Goal: Transaction & Acquisition: Purchase product/service

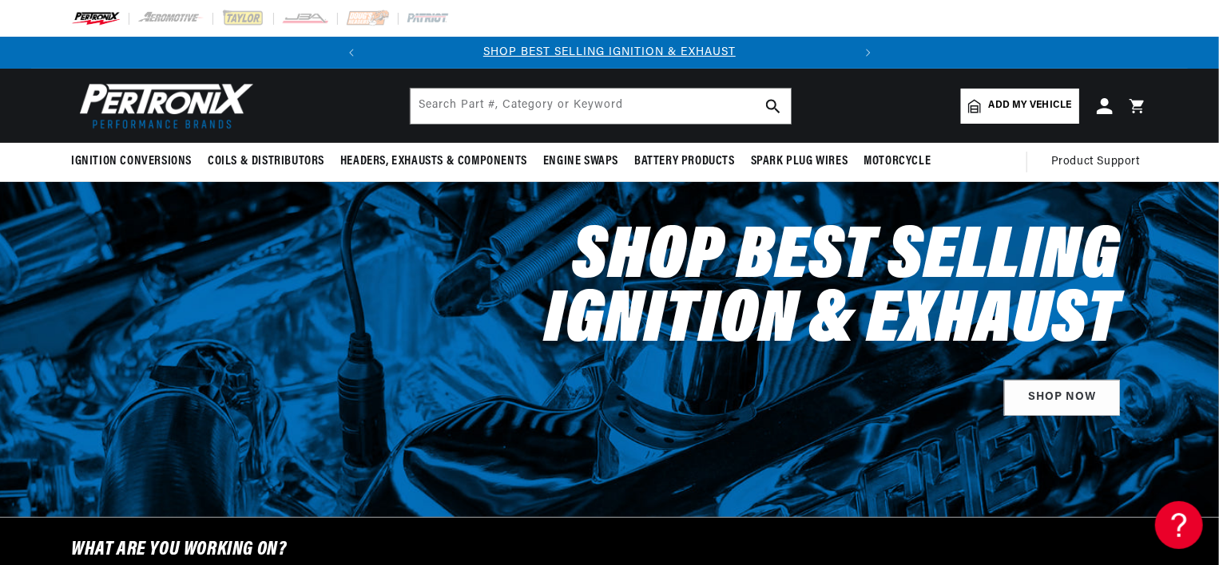
click at [997, 103] on span "Add my vehicle" at bounding box center [1030, 105] width 83 height 15
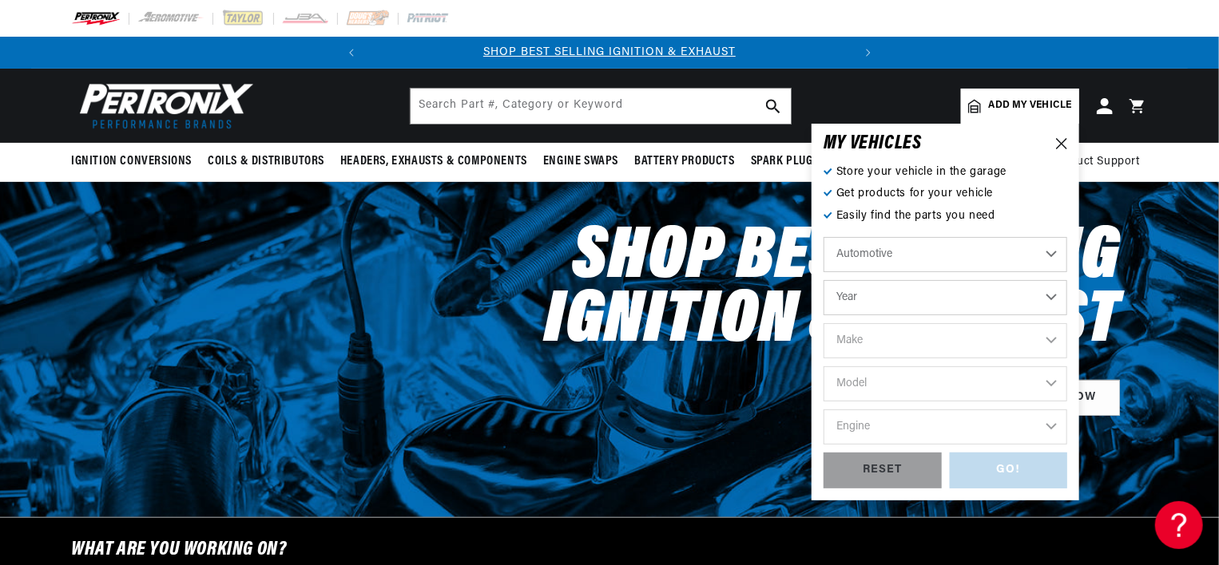
click at [1051, 296] on select "Year 2026 2025 2024 2023 2022 2021 2020 2019 2018 2017 2016 2015 2014 2013 2012…" at bounding box center [945, 297] width 244 height 35
select select "2009"
click at [823, 280] on select "Year 2026 2025 2024 2023 2022 2021 2020 2019 2018 2017 2016 2015 2014 2013 2012…" at bounding box center [945, 297] width 244 height 35
select select "2009"
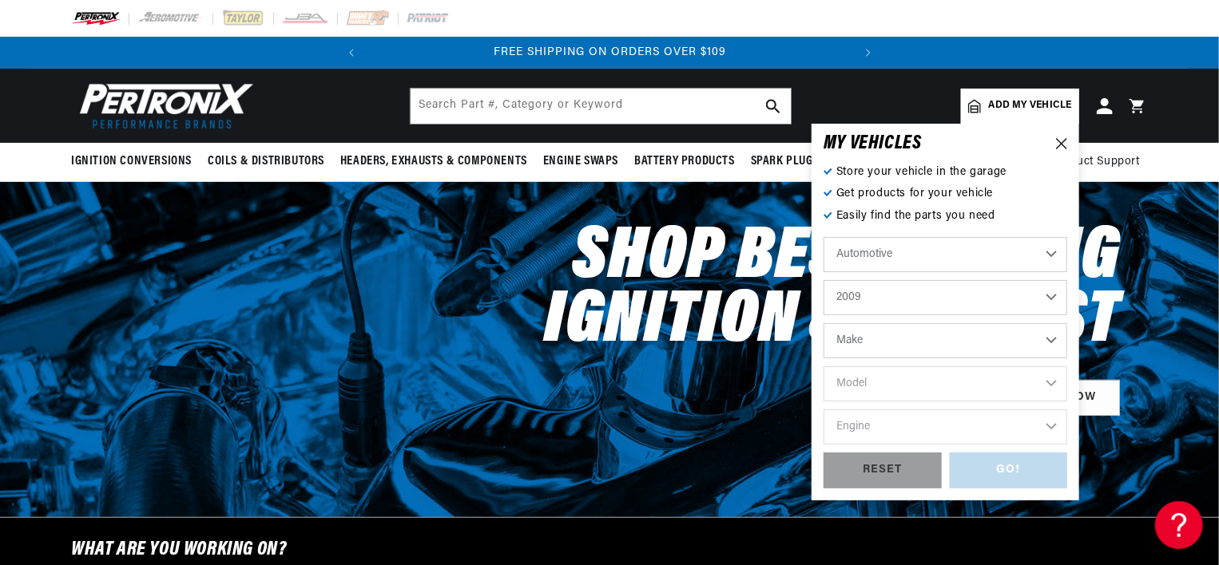
click at [1058, 268] on select "Automotive Agricultural Industrial Marine Motorcycle" at bounding box center [945, 254] width 244 height 35
click at [1061, 145] on icon at bounding box center [1061, 143] width 11 height 11
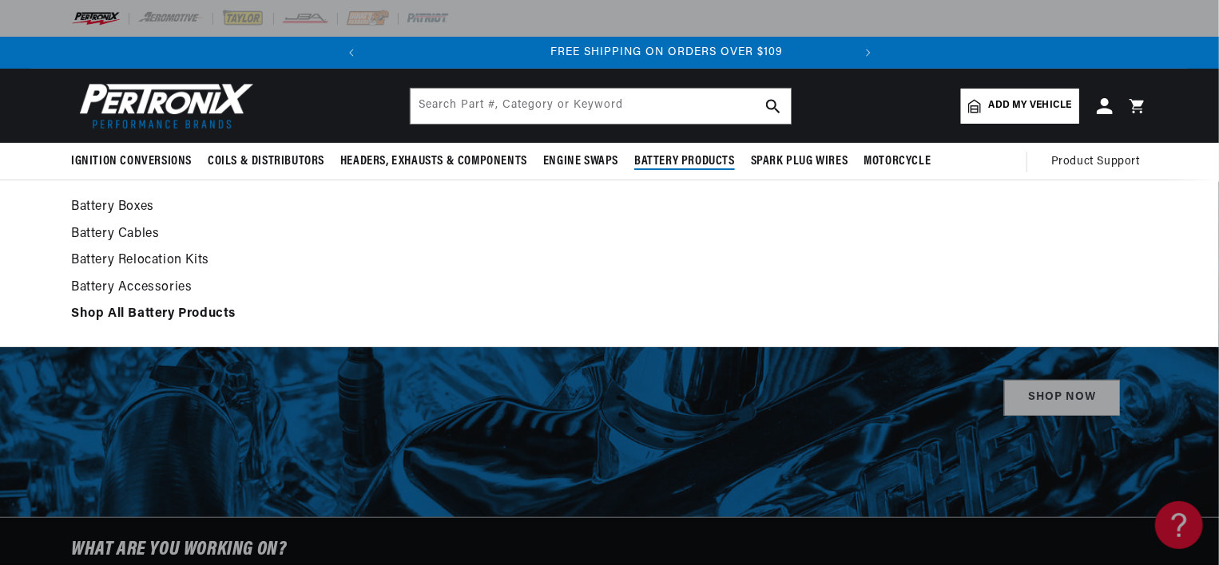
scroll to position [0, 484]
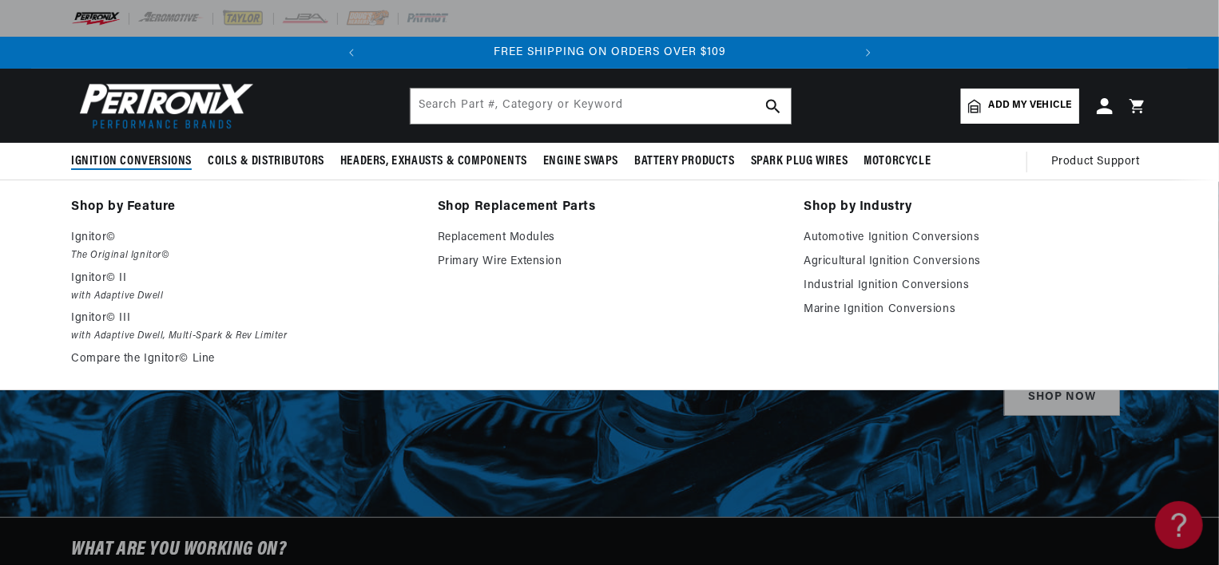
click at [148, 157] on span "Ignition Conversions" at bounding box center [131, 161] width 121 height 17
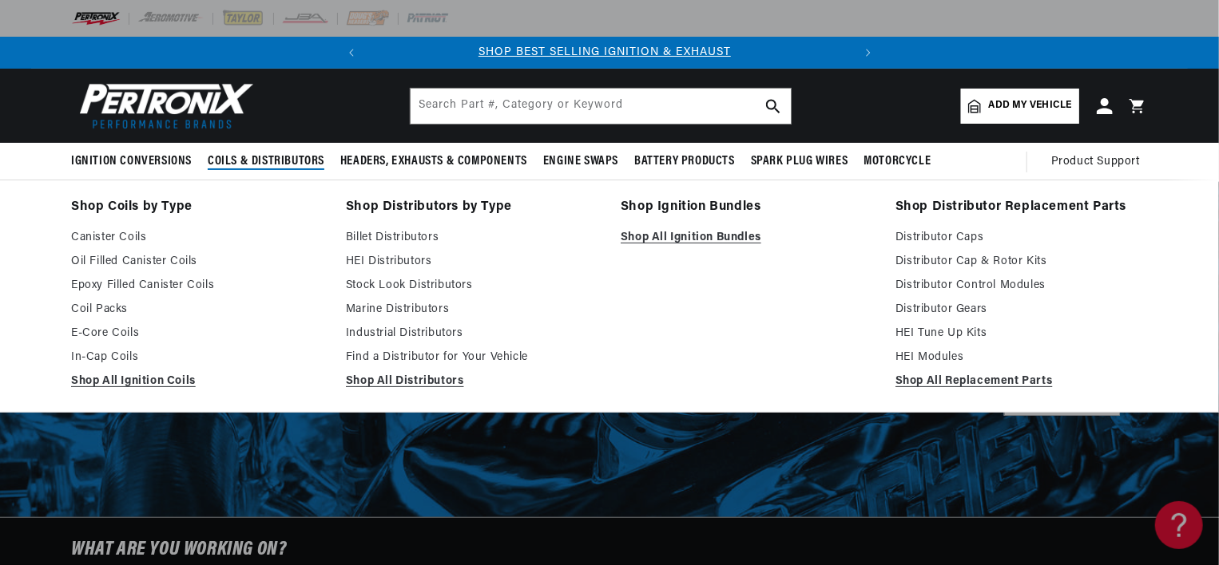
scroll to position [0, 0]
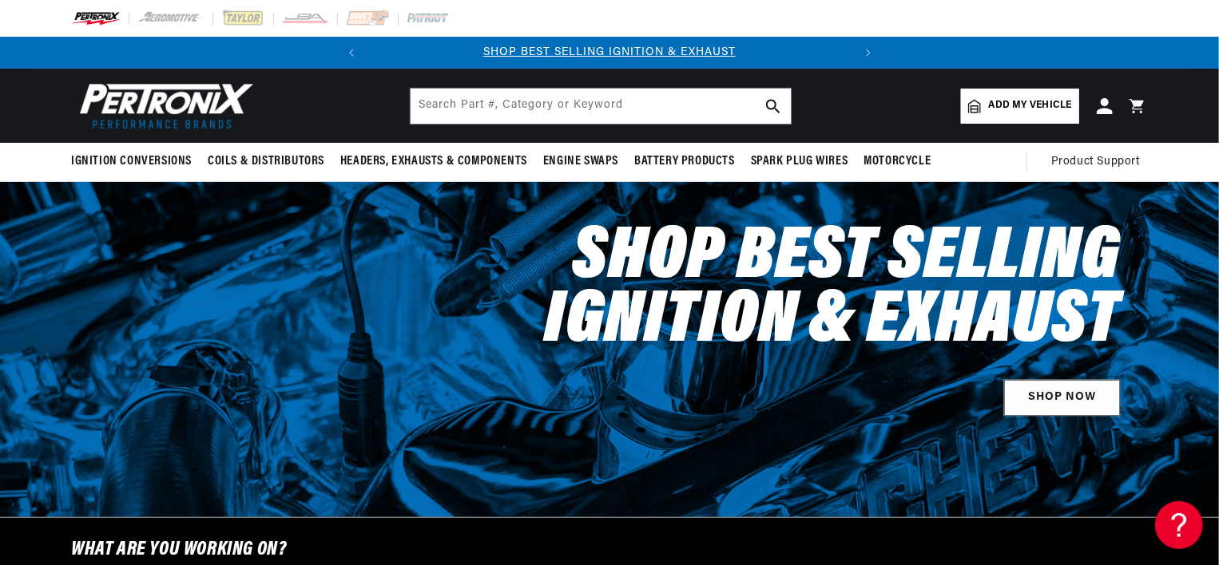
click at [1061, 398] on link "SHOP NOW" at bounding box center [1062, 398] width 116 height 36
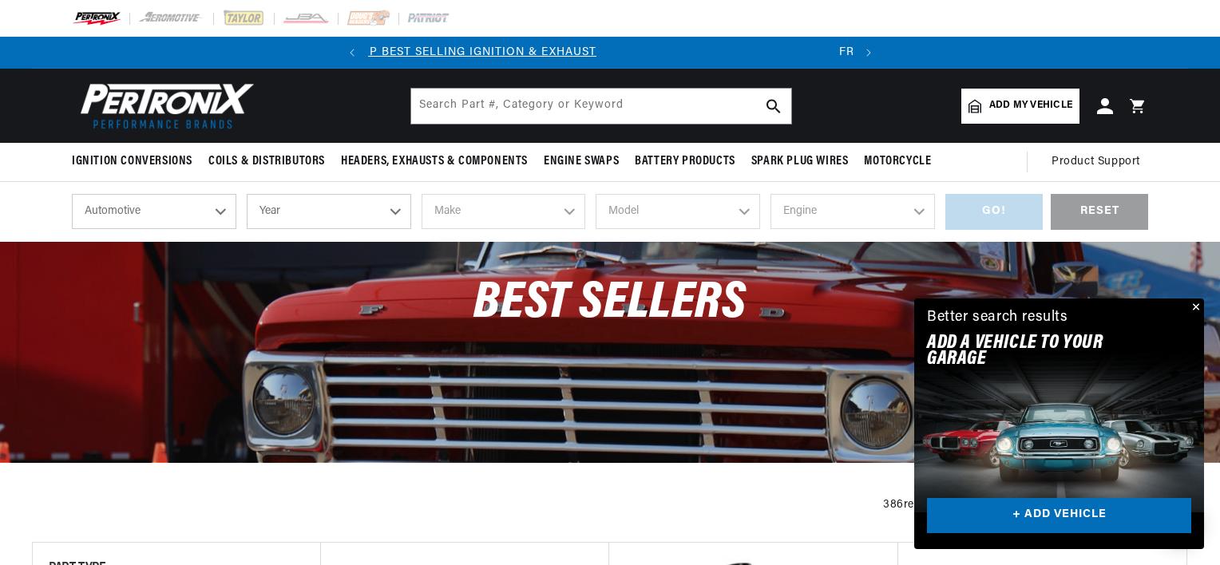
click at [1194, 309] on div "Close dialog FIND THE RIGHT PARTS Take our quick quiz using the button below, a…" at bounding box center [610, 282] width 1220 height 565
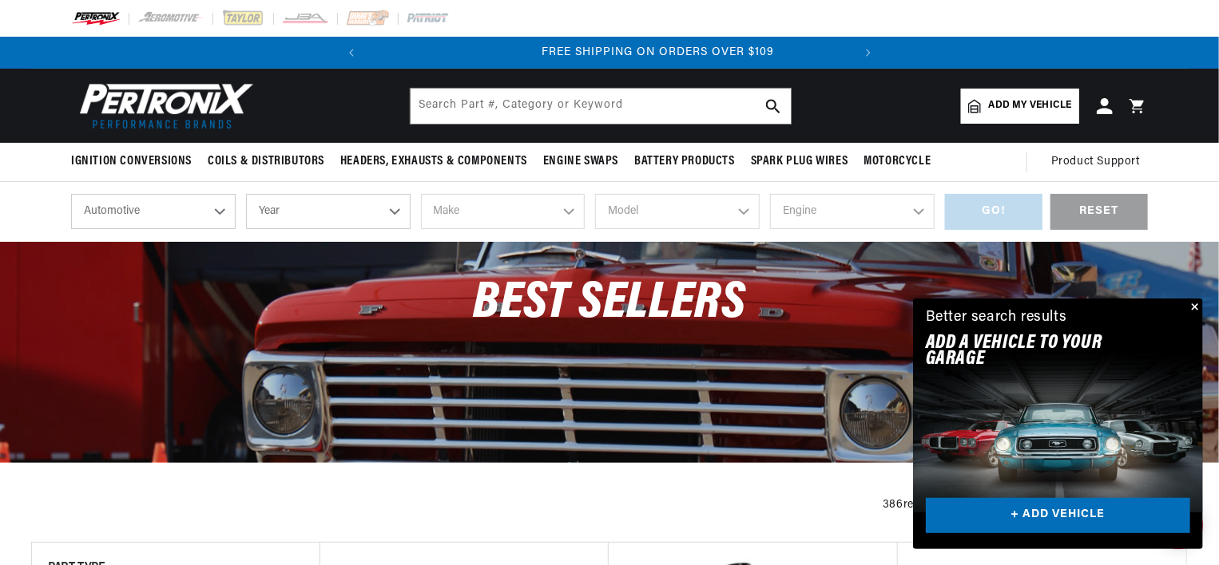
scroll to position [0, 484]
click at [1196, 305] on button "Close" at bounding box center [1193, 308] width 19 height 19
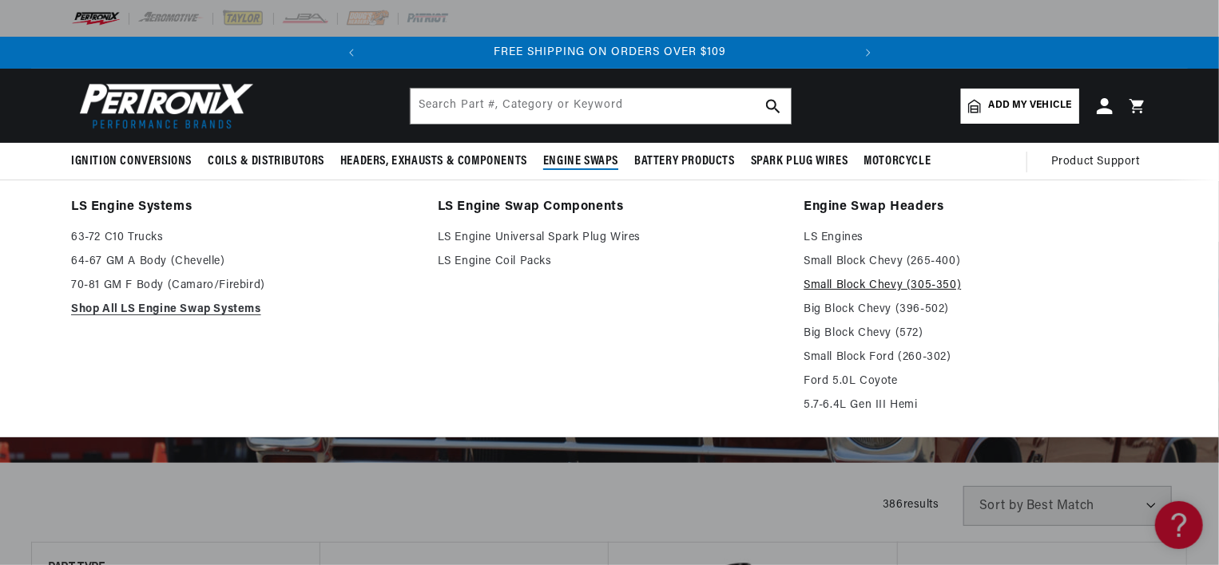
click at [860, 279] on link "Small Block Chevy (305-350)" at bounding box center [975, 285] width 344 height 19
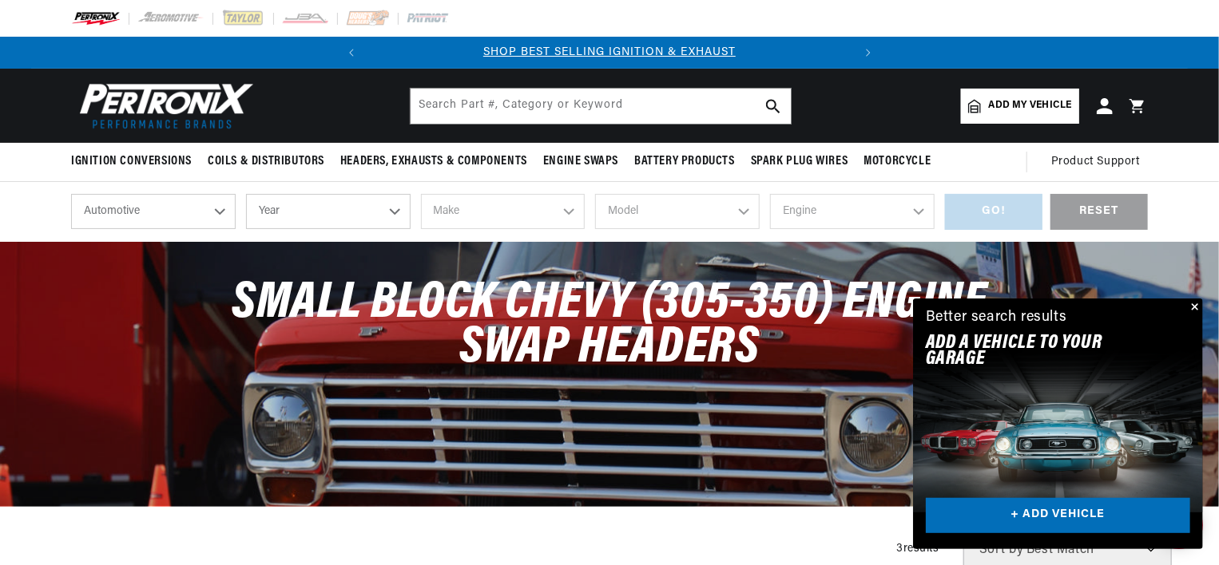
click at [140, 95] on img at bounding box center [163, 105] width 184 height 55
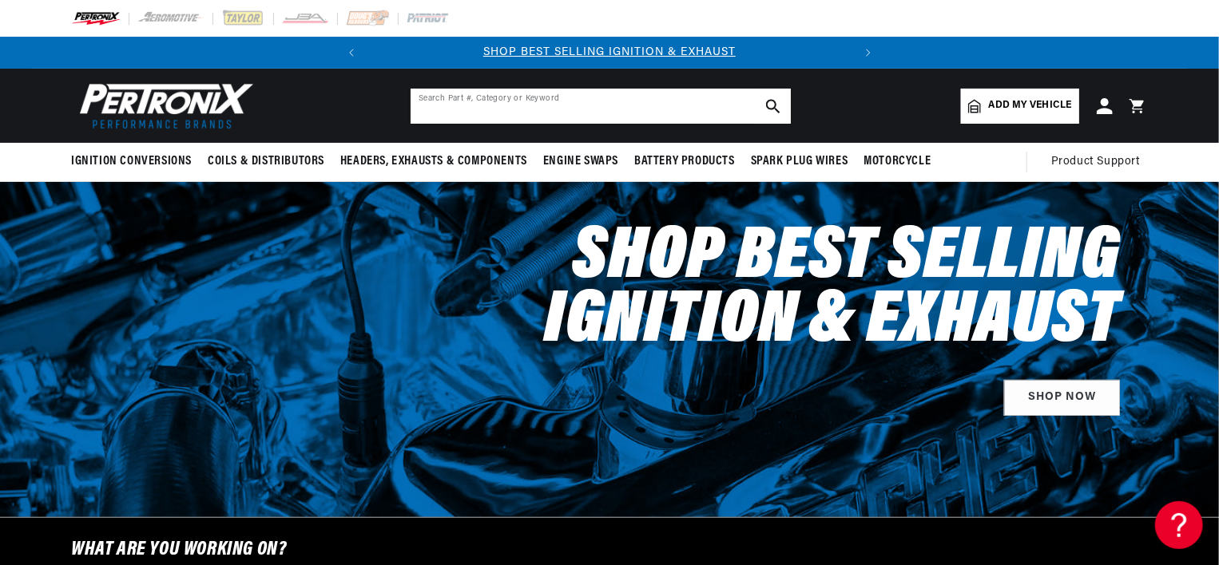
click at [460, 101] on input "text" at bounding box center [601, 106] width 380 height 35
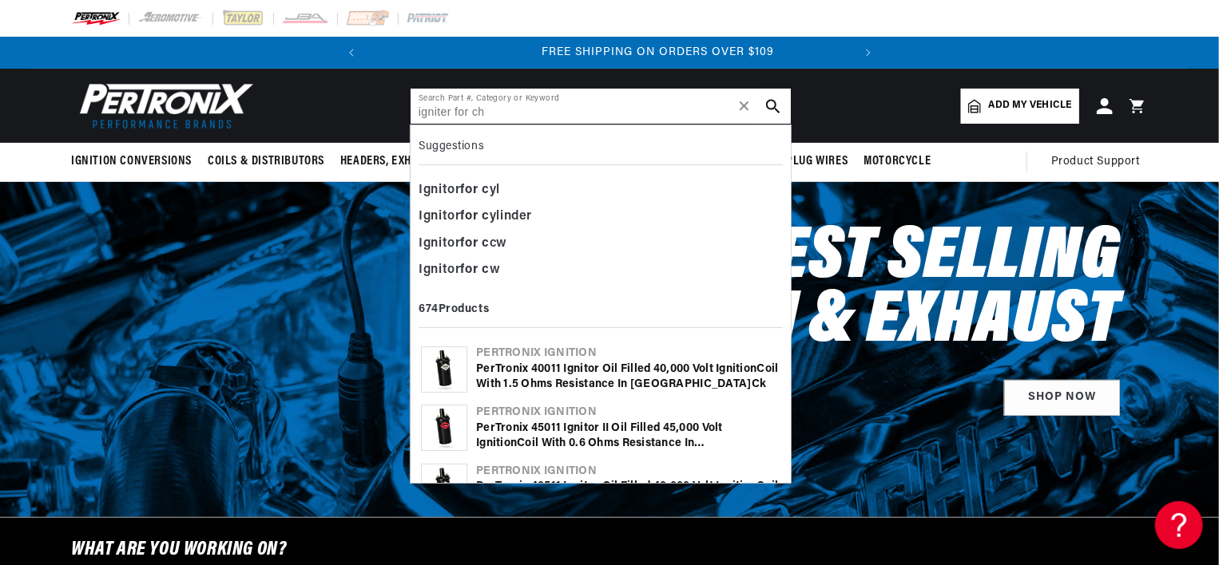
scroll to position [0, 484]
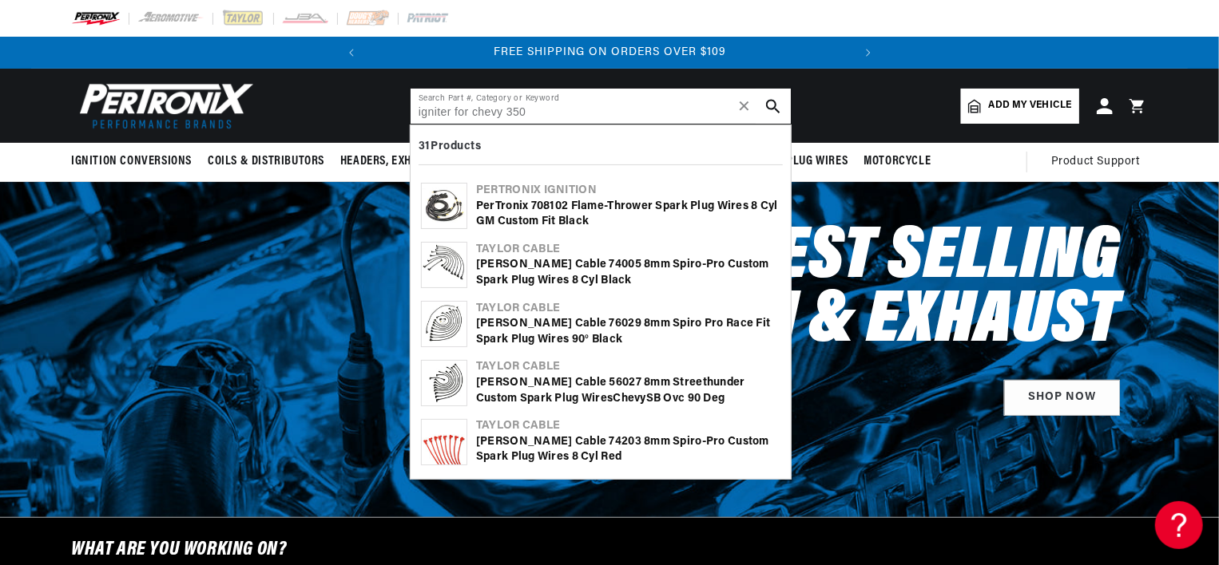
type input "igniter for chevy 350"
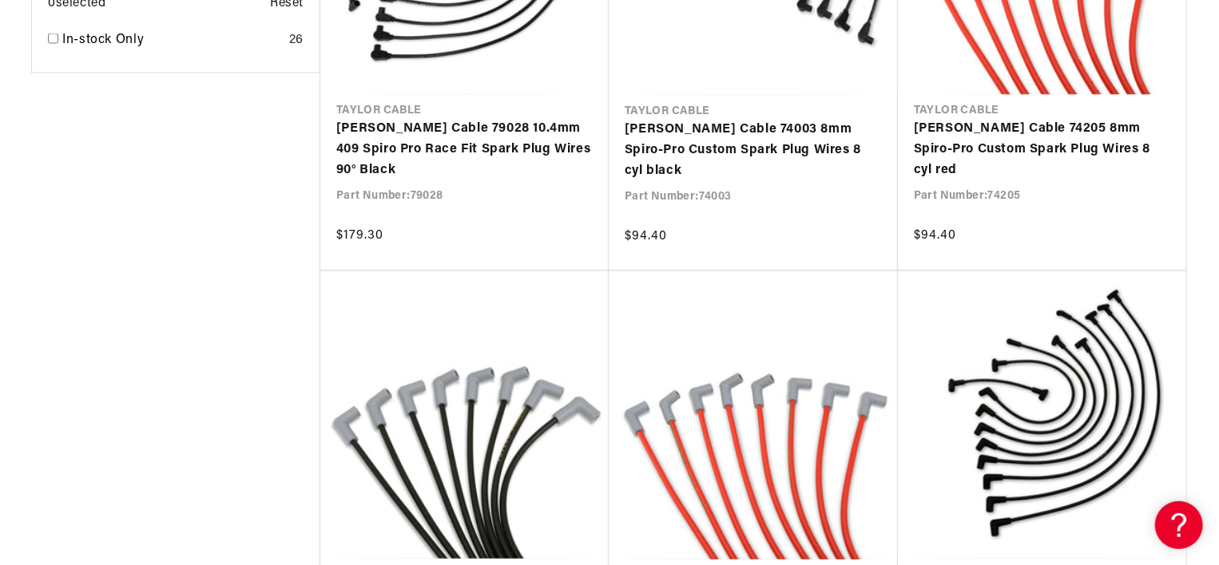
scroll to position [1484, 0]
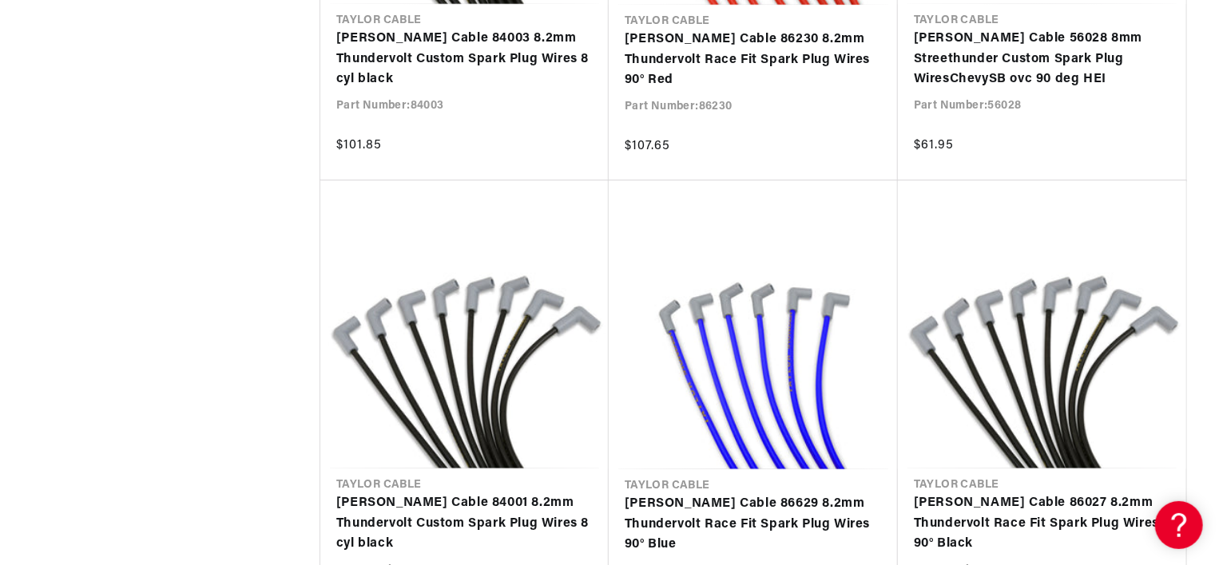
click at [1216, 13] on section "SEARCH RESULTS All Products query : igniter for chevy 350 Filters 31 results Sh…" at bounding box center [609, 173] width 1219 height 3940
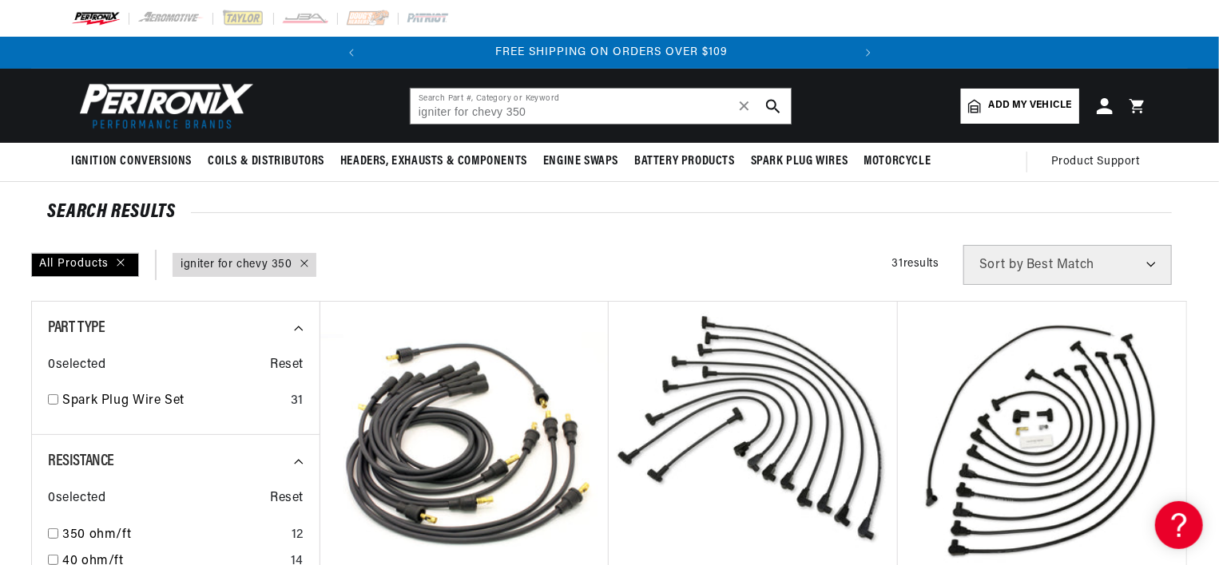
scroll to position [0, 484]
click at [1014, 104] on span "Add my vehicle" at bounding box center [1030, 105] width 83 height 15
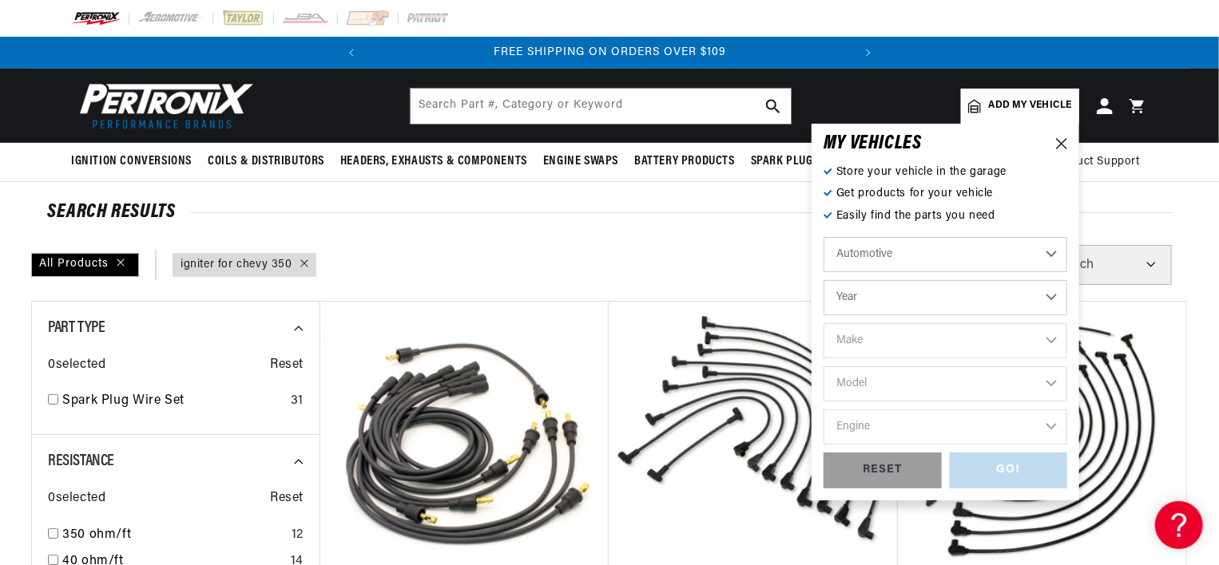
click at [1054, 299] on select "Year 2026 2025 2024 2023 2022 2021 2020 2019 2018 2017 2016 2015 2014 2013 2012…" at bounding box center [945, 297] width 244 height 35
select select "1969"
click at [823, 280] on select "Year 2026 2025 2024 2023 2022 2021 2020 2019 2018 2017 2016 2015 2014 2013 2012…" at bounding box center [945, 297] width 244 height 35
select select "1969"
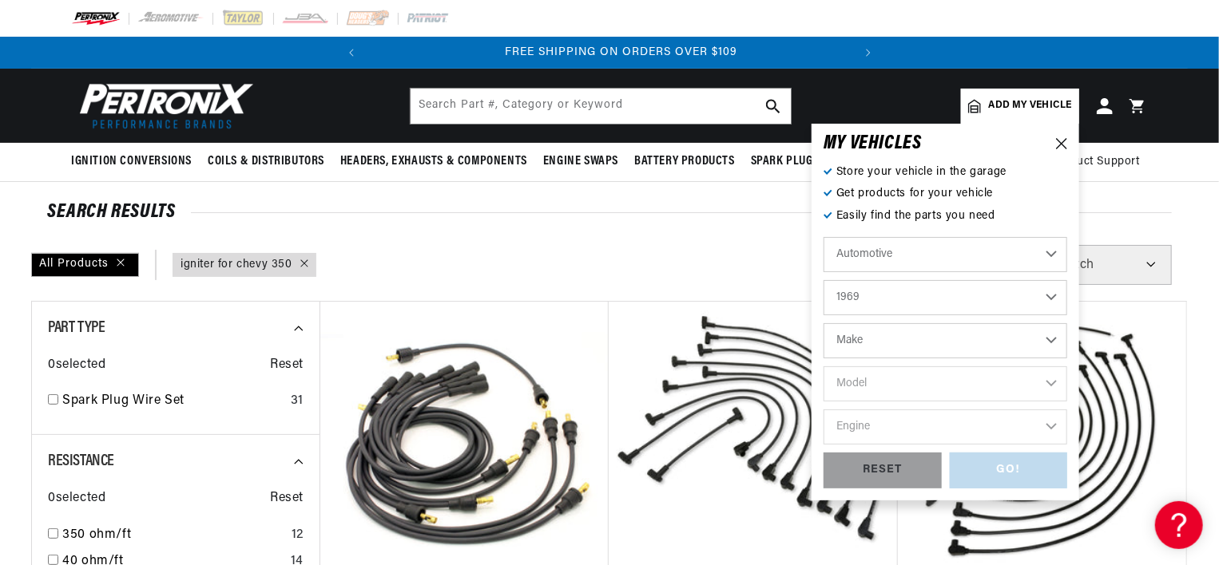
scroll to position [0, 484]
click at [864, 342] on select "Make Alfa Romeo American Motors Aston Martin Austin Austin Healey Avanti BMW Bu…" at bounding box center [945, 340] width 244 height 35
select select "Chevrolet"
click at [823, 323] on select "Make Alfa Romeo American Motors Aston Martin Austin Austin Healey Avanti BMW Bu…" at bounding box center [945, 340] width 244 height 35
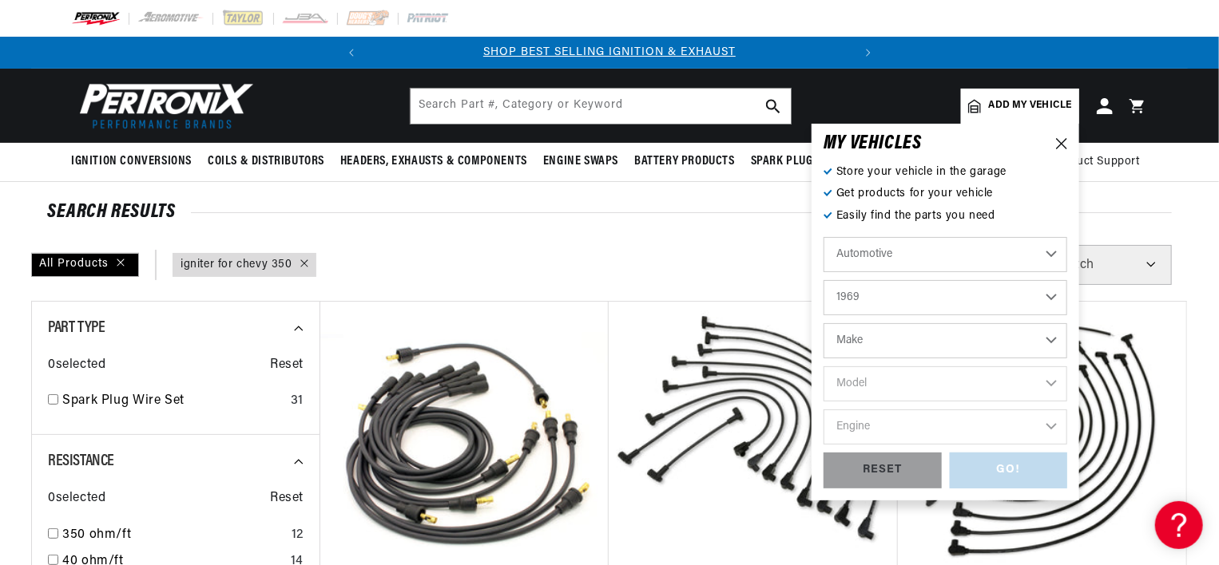
select select "Chevrolet"
click at [879, 379] on select "Model Bel Air Biscayne Blazer Brookwood C10 Pickup C10 Suburban C20 Pickup C20 …" at bounding box center [945, 384] width 244 height 35
select select "Corvette"
click at [823, 367] on select "Model Bel Air Biscayne Blazer Brookwood C10 Pickup C10 Suburban C20 Pickup C20 …" at bounding box center [945, 384] width 244 height 35
select select "Corvette"
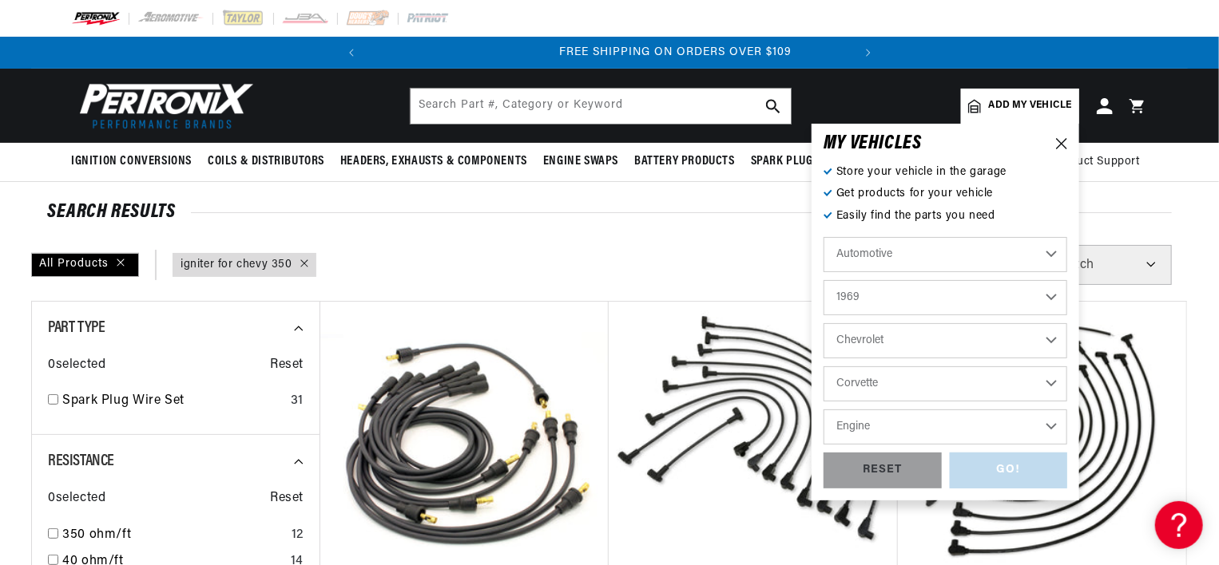
scroll to position [0, 484]
click at [890, 422] on select "Engine 4.6L 7.4L 327cid / 5.3L 327cid / 5.4L 350cid / 5.7L 396cid / 6.5L 427cid…" at bounding box center [945, 427] width 244 height 35
select select "350cid-5.7L"
click at [823, 410] on select "Engine 4.6L 7.4L 327cid / 5.3L 327cid / 5.4L 350cid / 5.7L 396cid / 6.5L 427cid…" at bounding box center [945, 427] width 244 height 35
select select "350cid-5.7L"
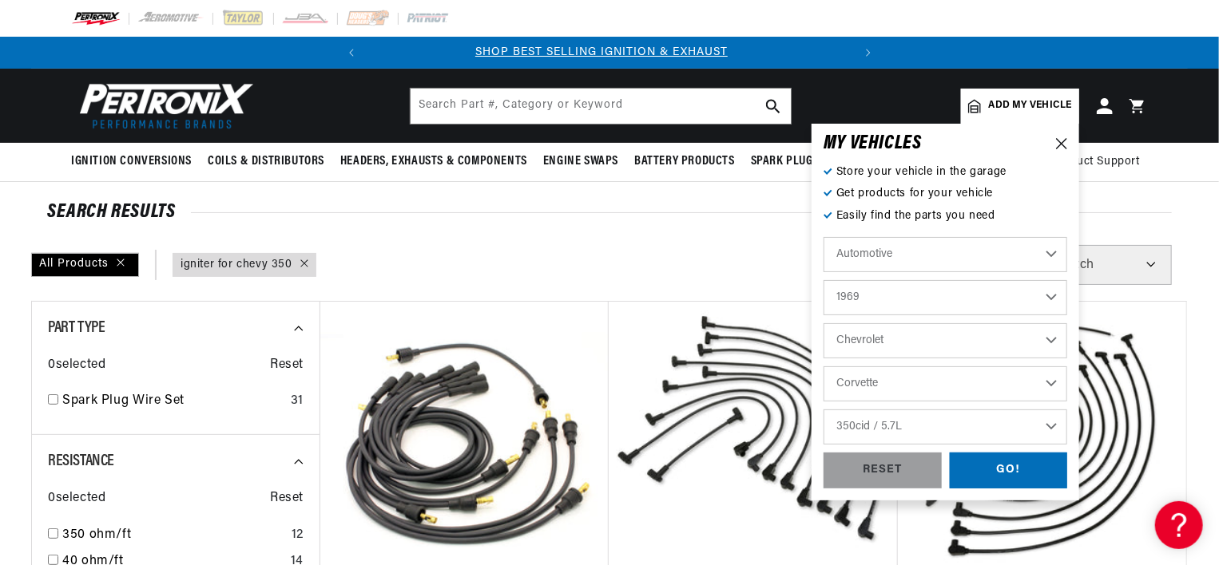
scroll to position [0, 0]
click at [1003, 470] on div "GO!" at bounding box center [1009, 471] width 118 height 36
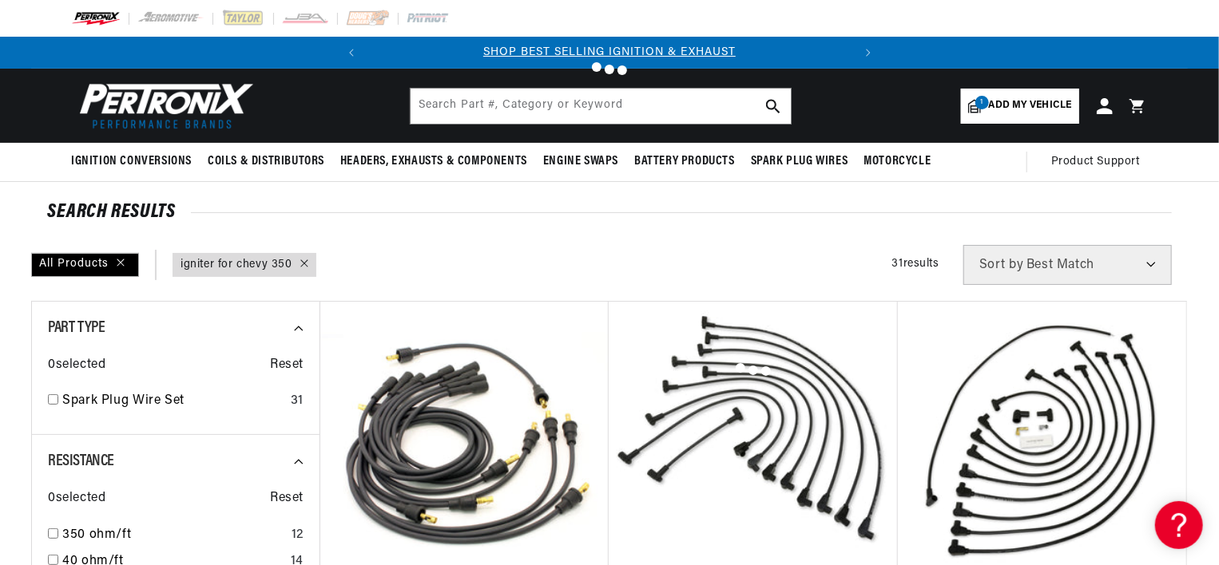
type input "igniter for chevy 350"
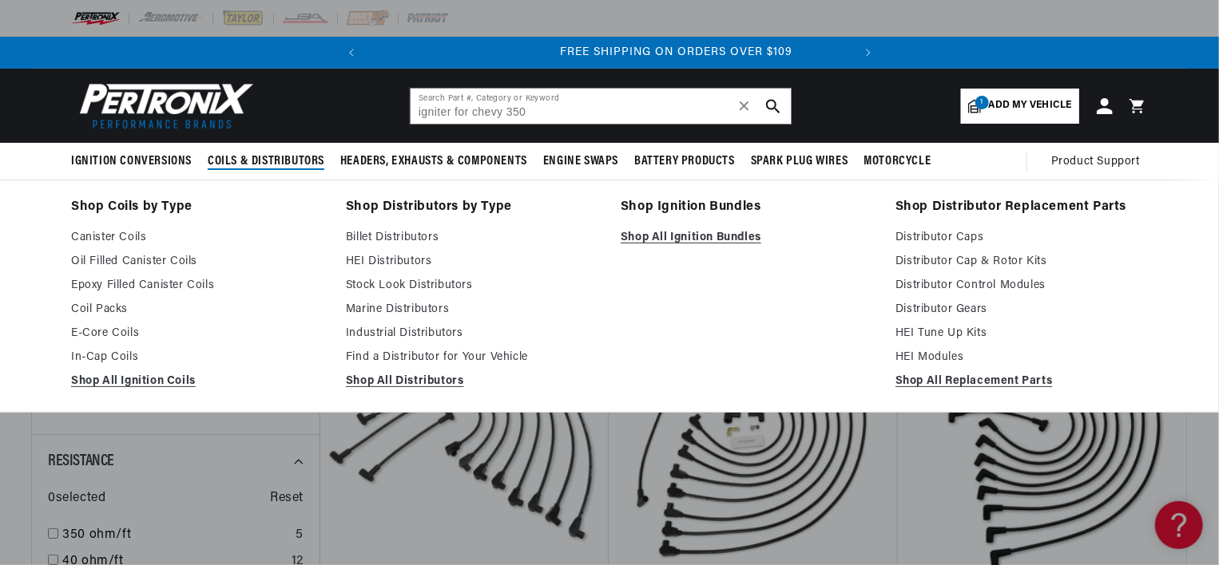
scroll to position [0, 484]
click at [256, 158] on span "Coils & Distributors" at bounding box center [266, 161] width 117 height 17
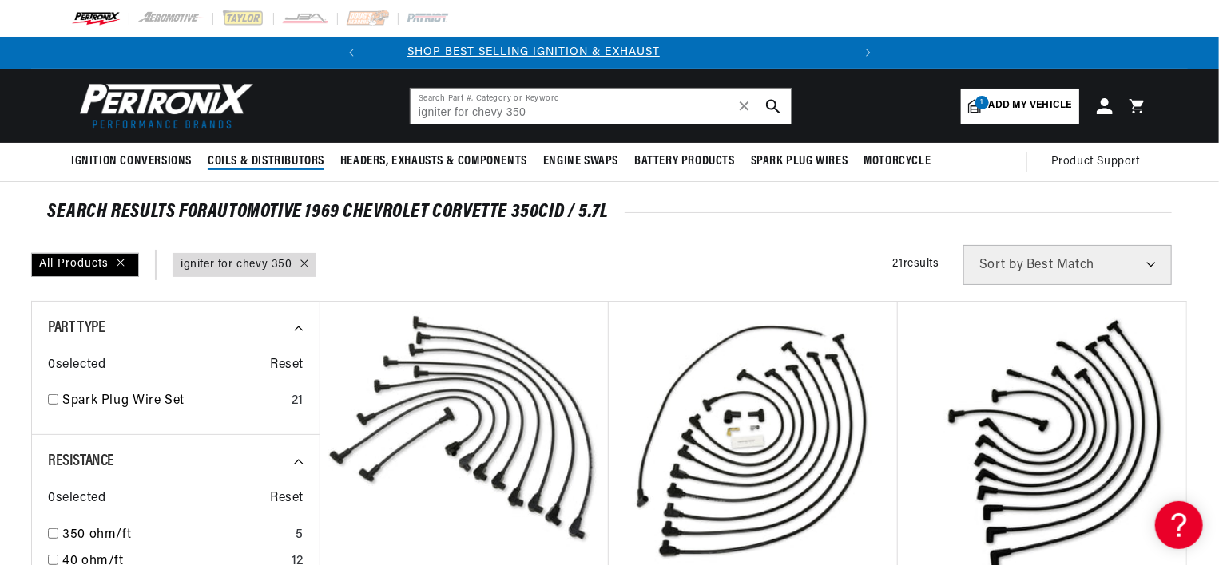
scroll to position [0, 0]
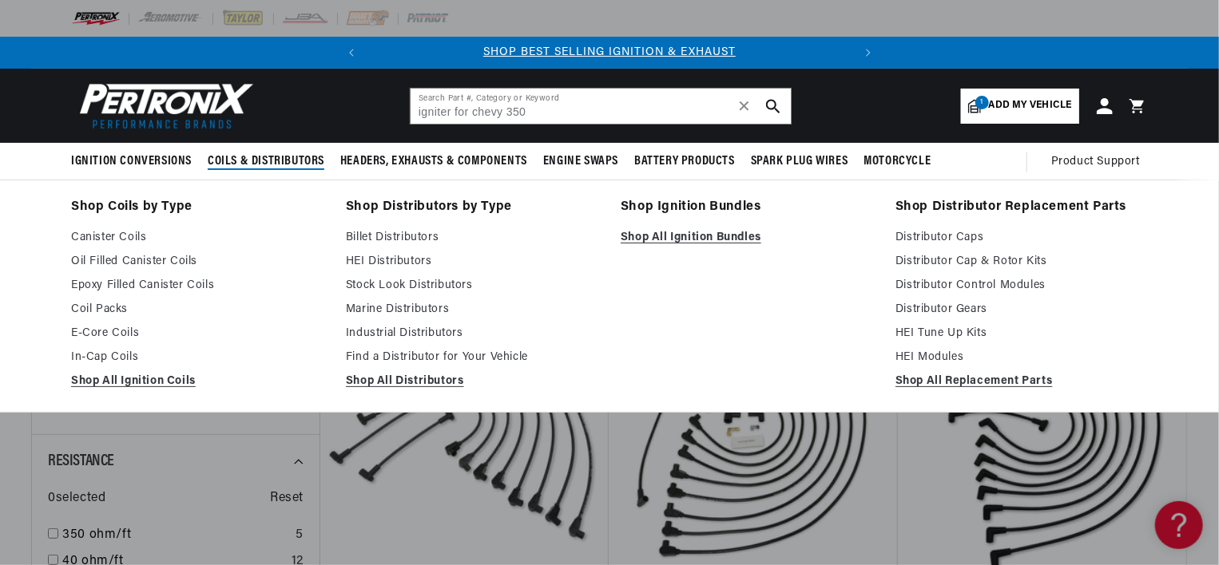
click at [252, 157] on span "Coils & Distributors" at bounding box center [266, 161] width 117 height 17
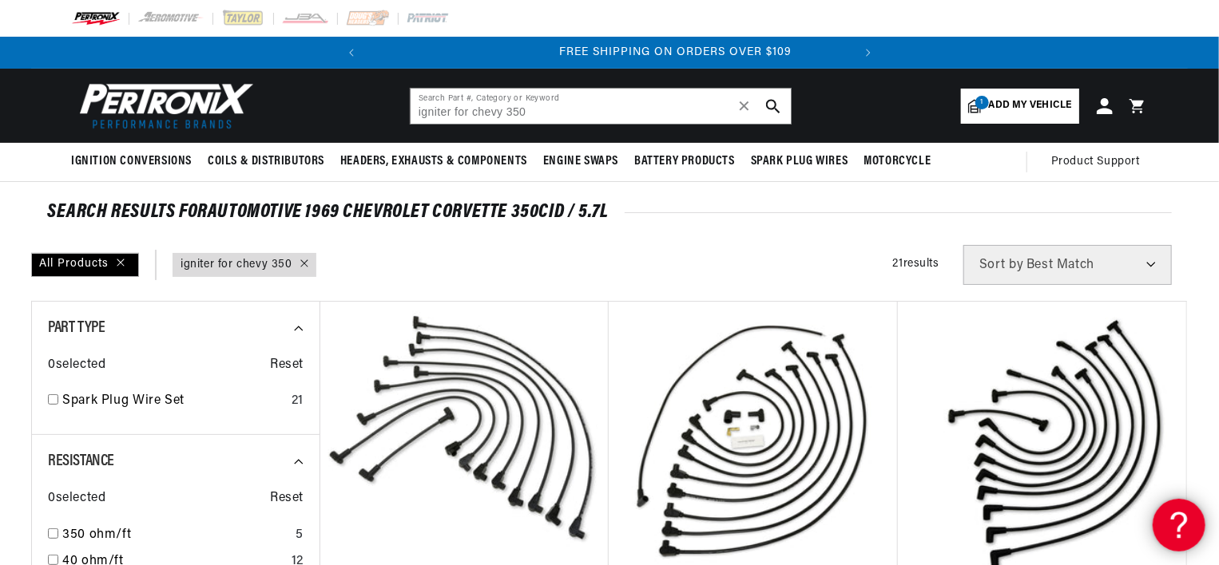
scroll to position [0, 484]
click at [232, 264] on link "query : igniter for chevy 350" at bounding box center [237, 265] width 112 height 18
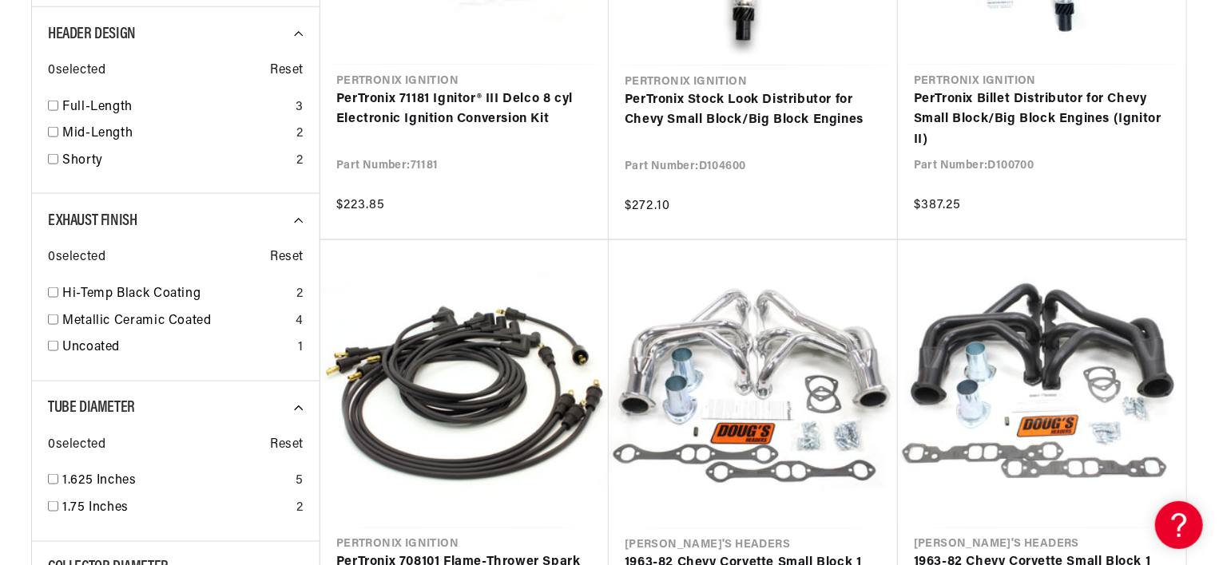
scroll to position [0, 0]
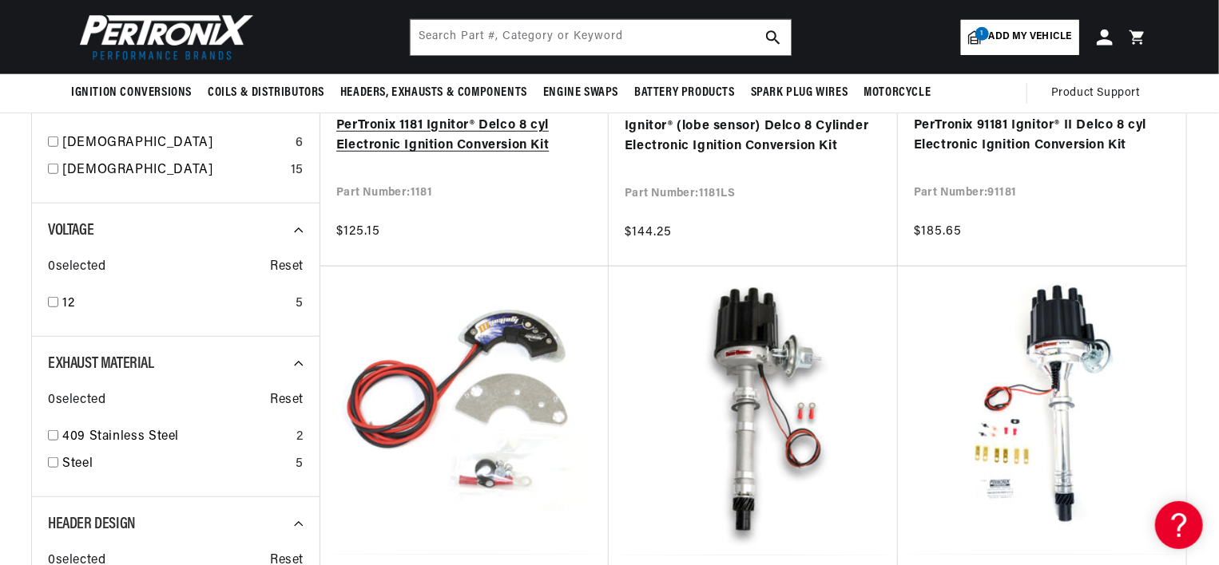
click at [478, 144] on link "PerTronix 1181 Ignitor® Delco 8 cyl Electronic Ignition Conversion Kit" at bounding box center [464, 136] width 256 height 41
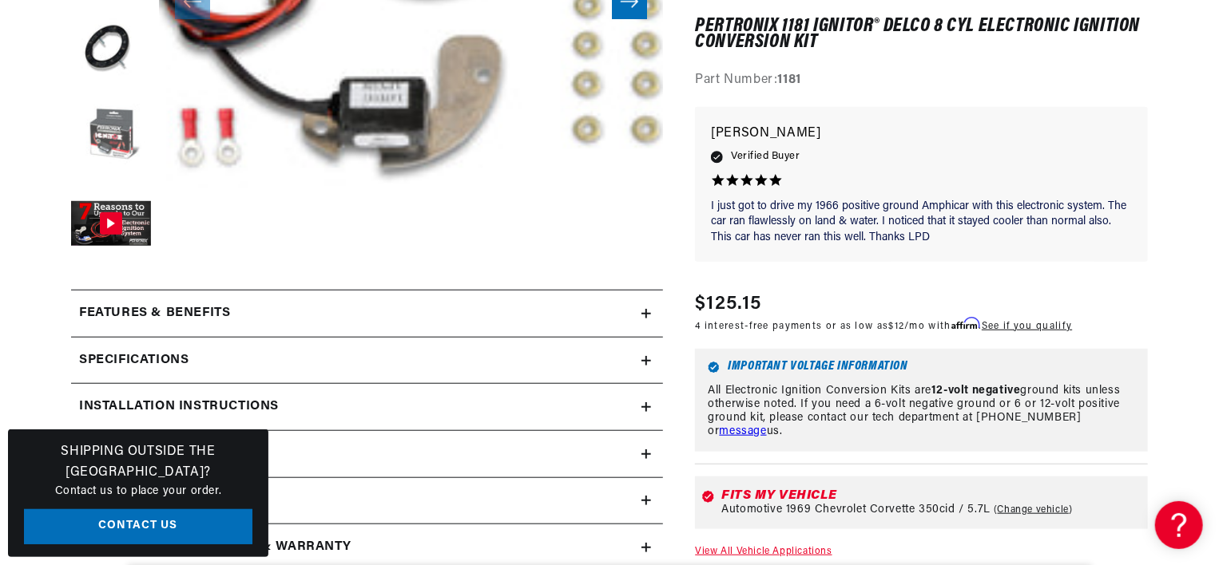
click at [127, 113] on button "Load image 5 in gallery view" at bounding box center [111, 137] width 80 height 80
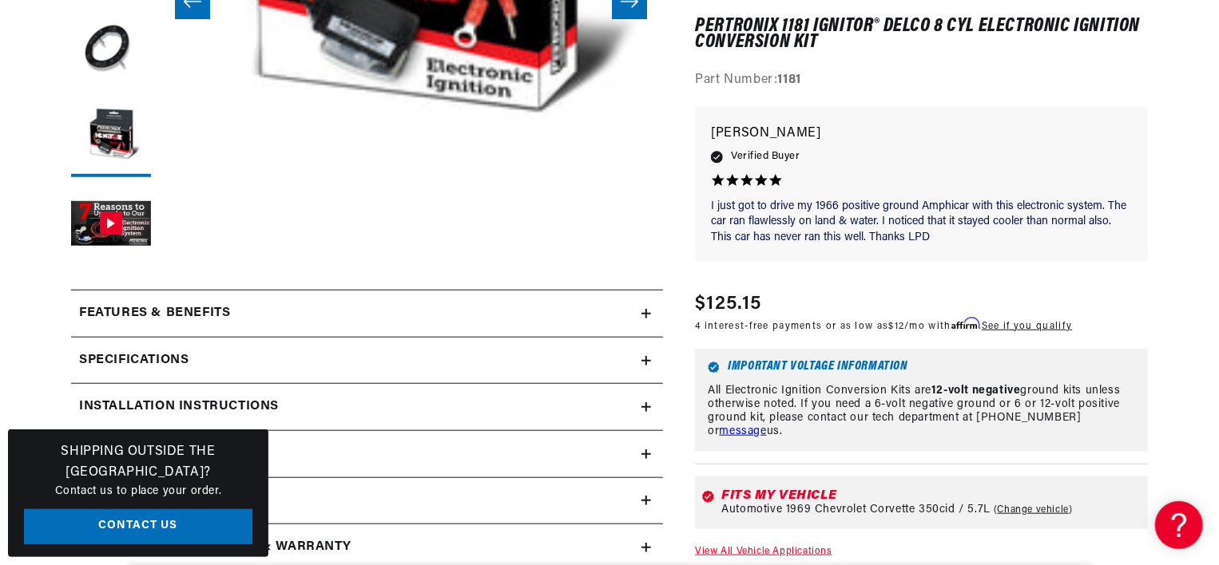
scroll to position [0, 484]
drag, startPoint x: 1217, startPoint y: 18, endPoint x: 1217, endPoint y: -1, distance: 18.4
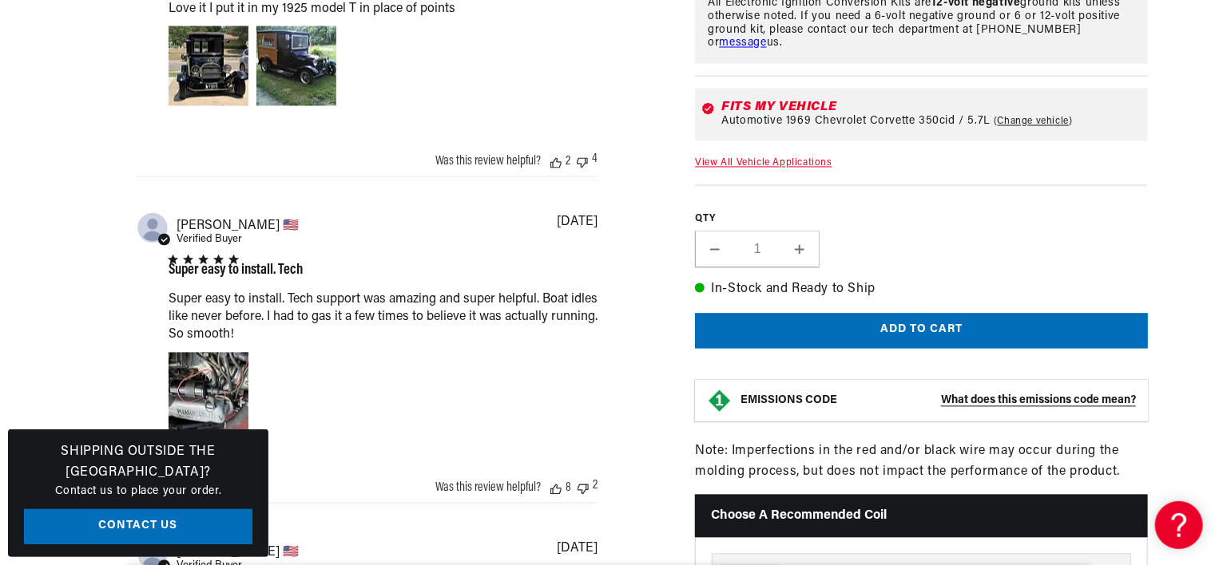
scroll to position [0, 0]
click at [1217, 4] on section "448 Reviews" at bounding box center [609, 56] width 1219 height 2632
